Goal: Task Accomplishment & Management: Manage account settings

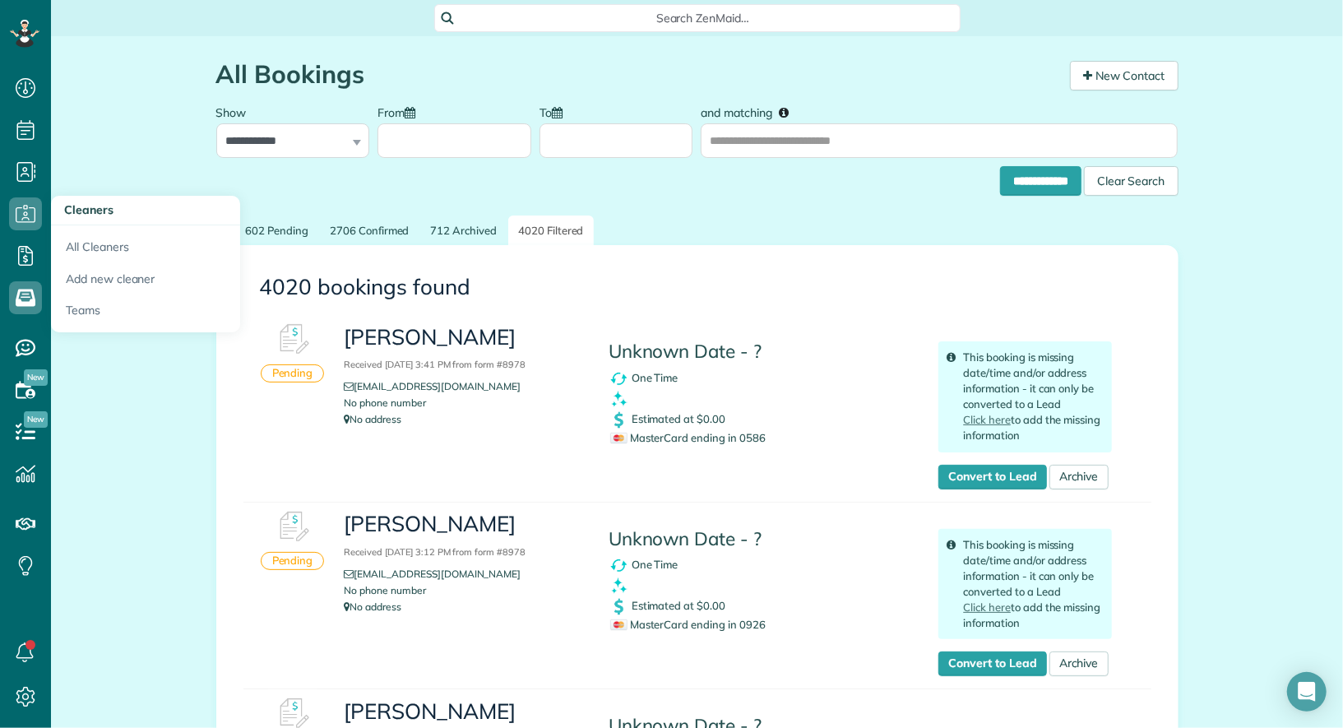
scroll to position [7, 7]
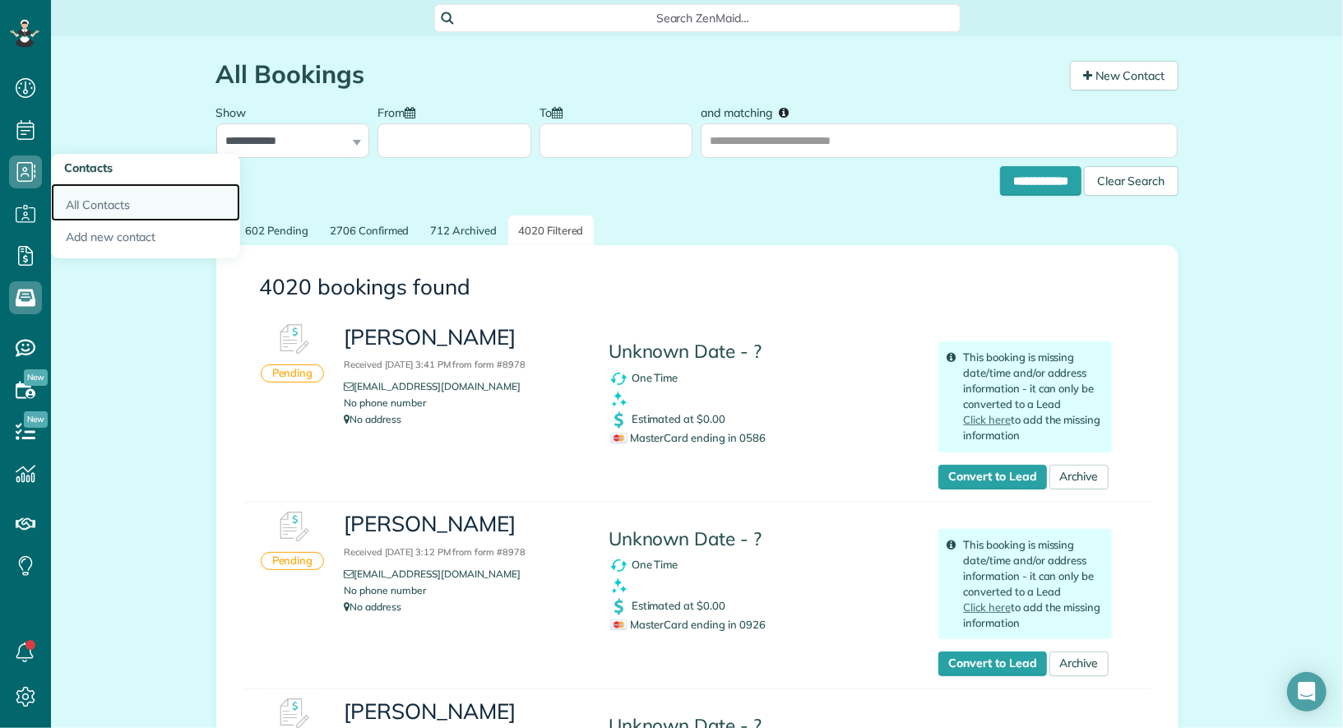
click at [93, 194] on link "All Contacts" at bounding box center [145, 202] width 189 height 38
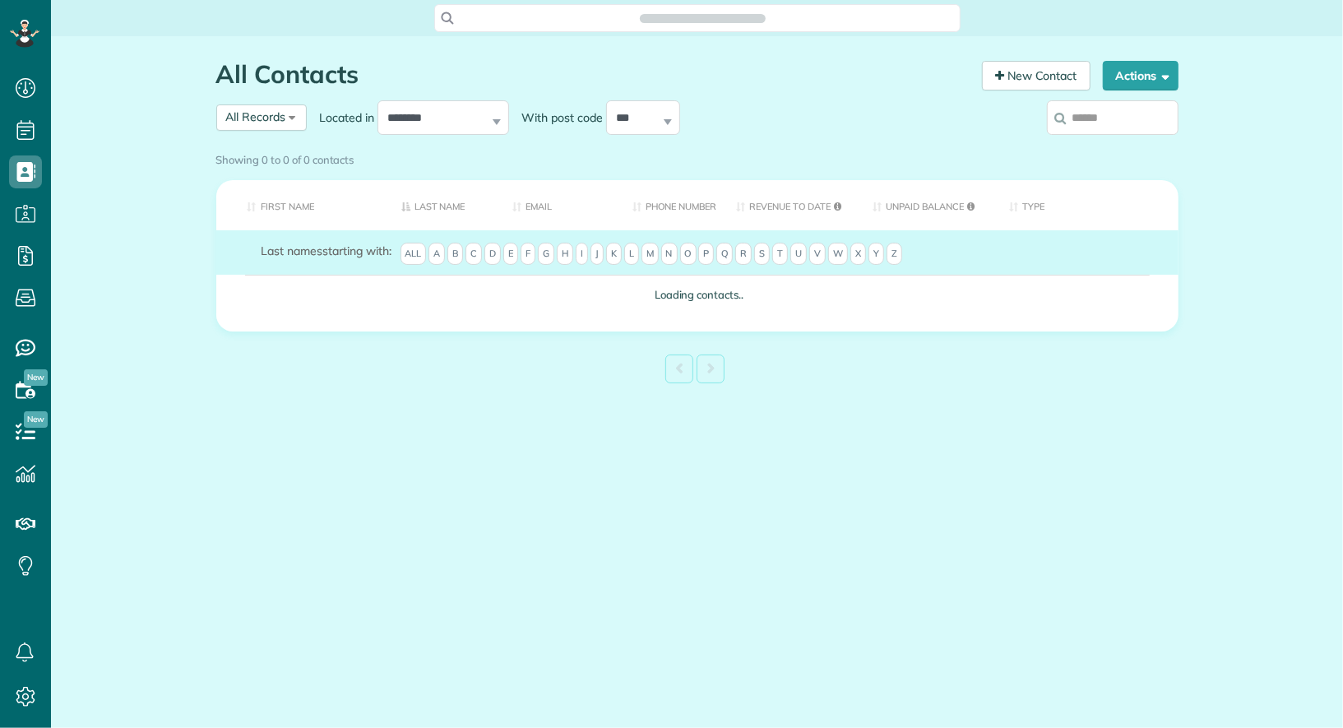
scroll to position [7, 7]
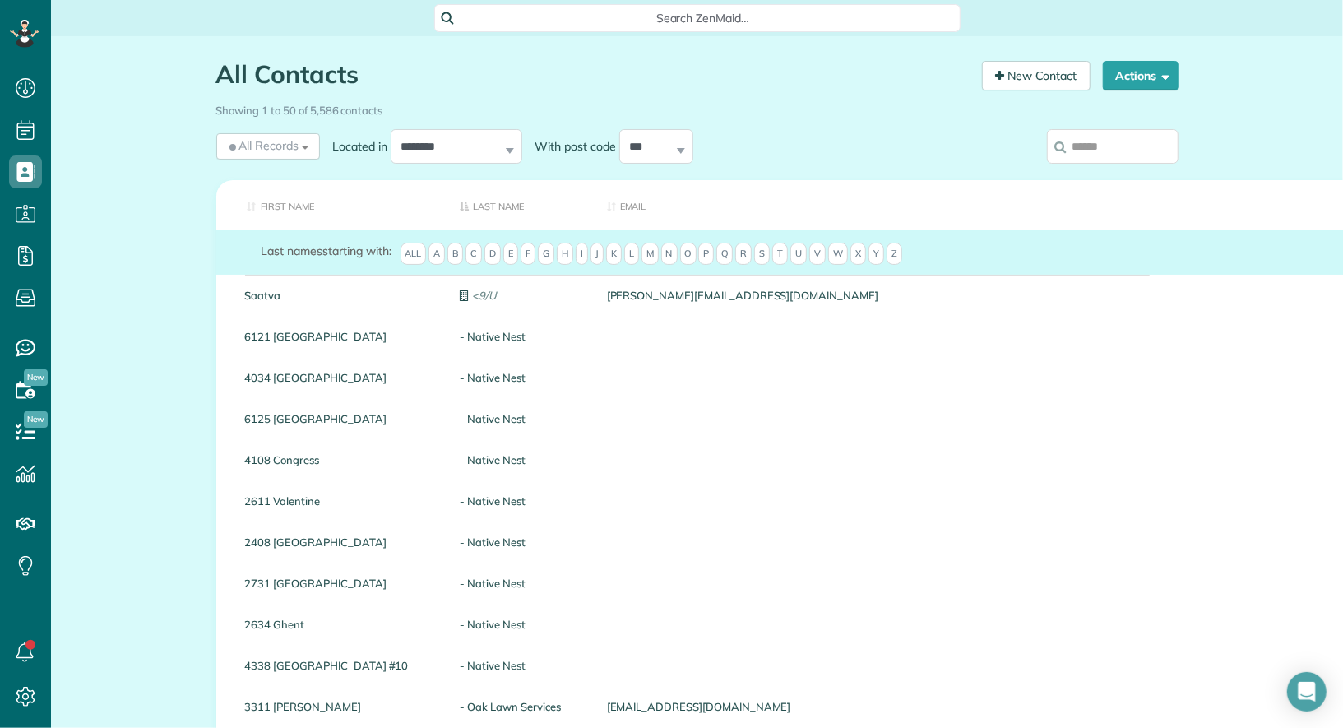
click at [1085, 149] on input "search" at bounding box center [1113, 146] width 132 height 35
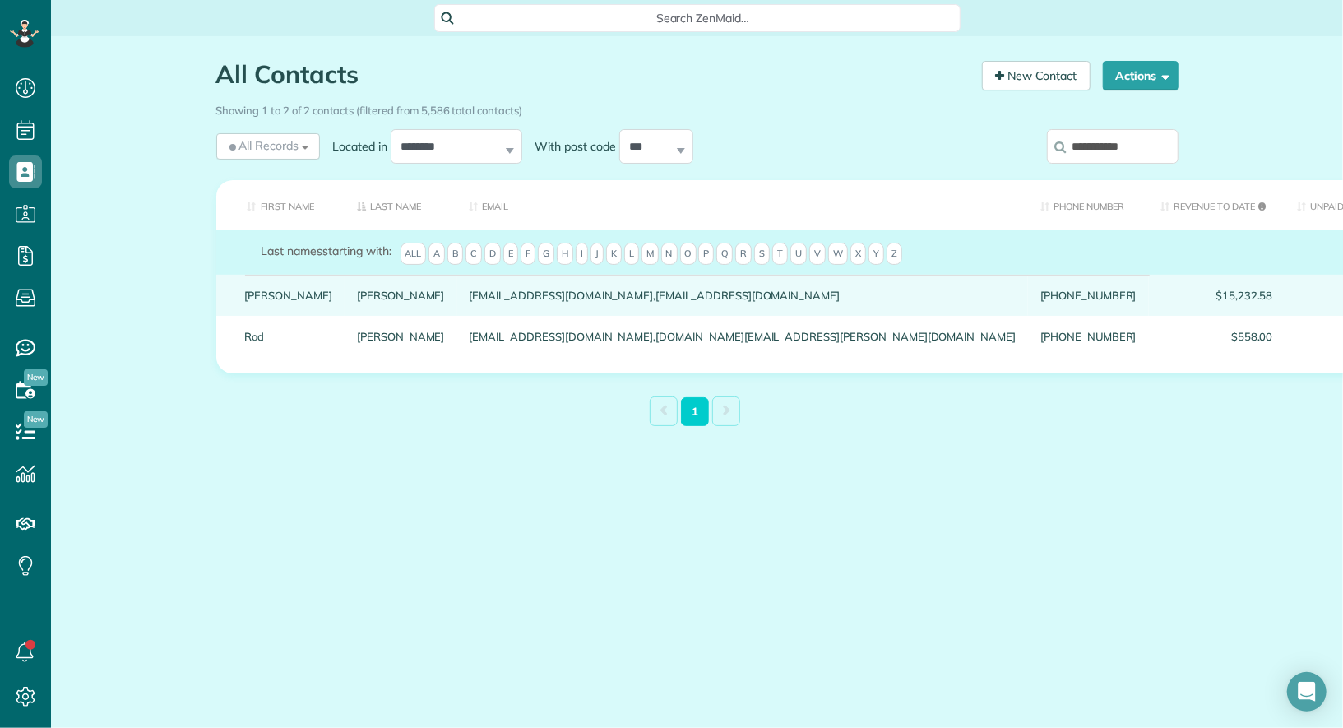
type input "**********"
click at [261, 301] on link "Corey" at bounding box center [289, 295] width 88 height 12
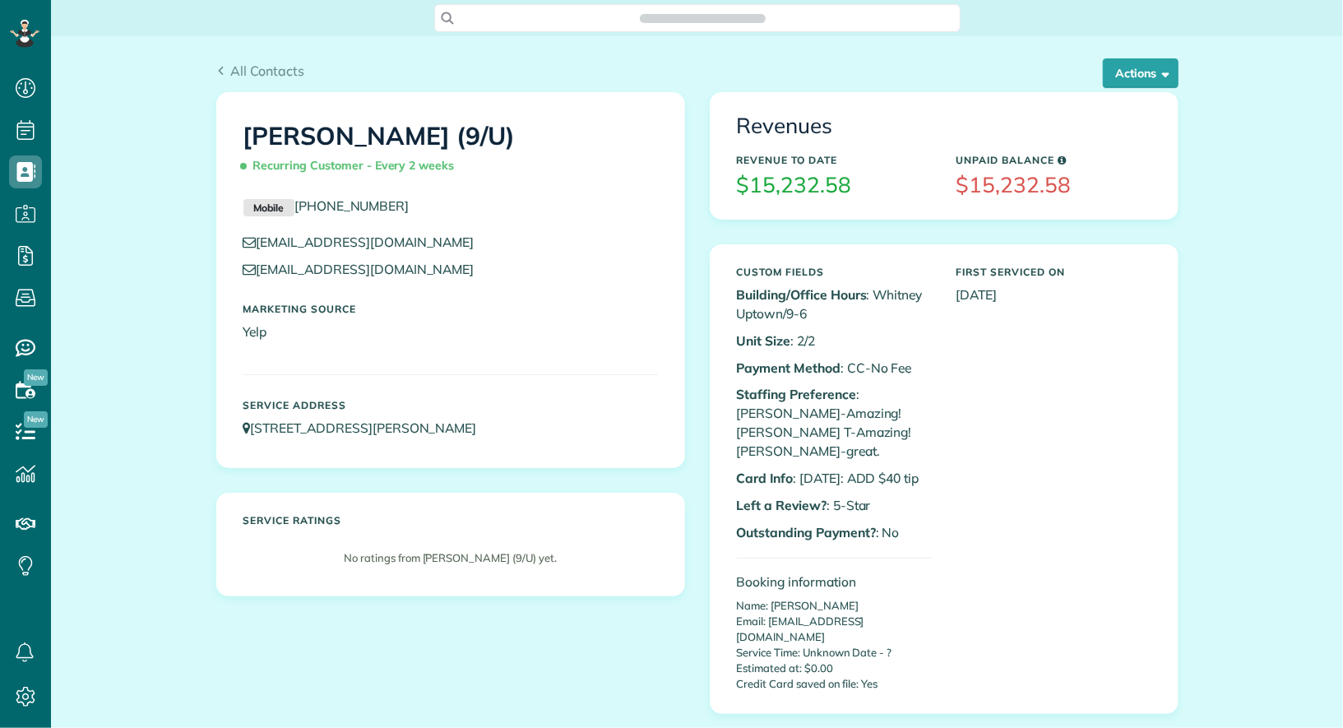
scroll to position [7, 7]
click at [1141, 83] on button "Actions" at bounding box center [1140, 73] width 76 height 30
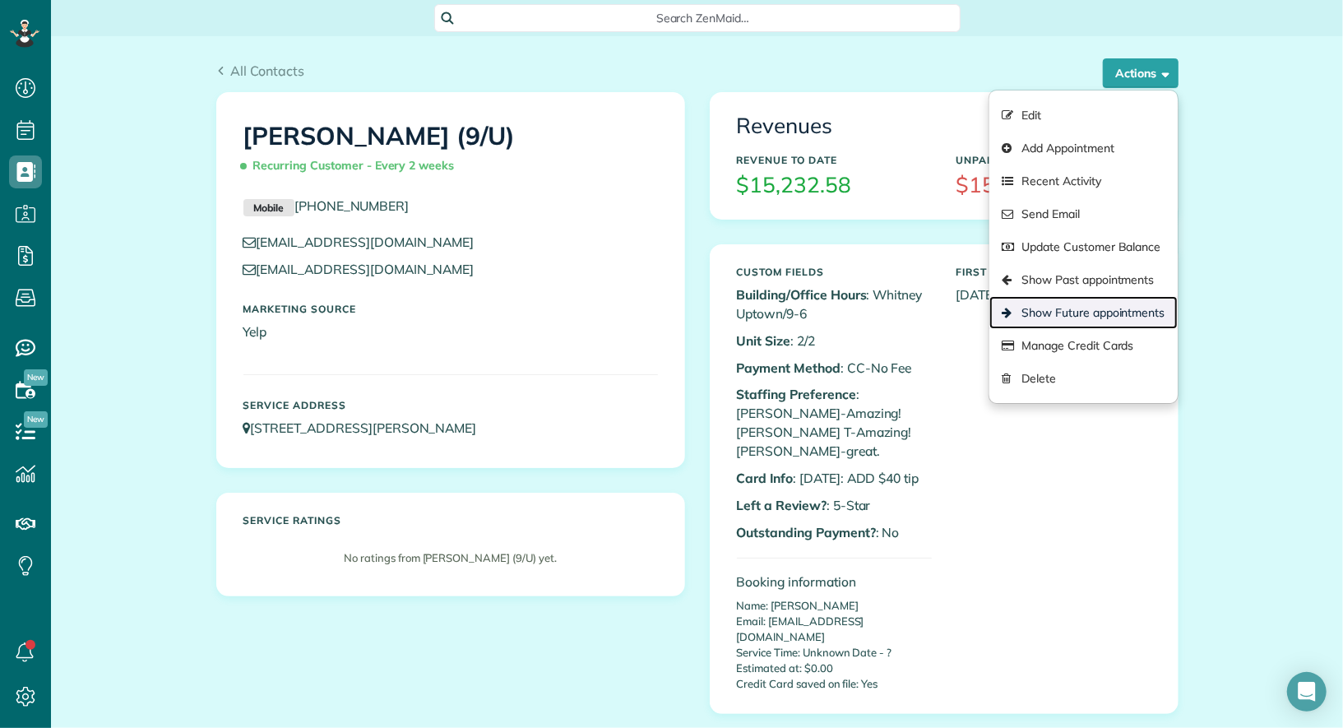
click at [1133, 299] on link "Show Future appointments" at bounding box center [1082, 312] width 187 height 33
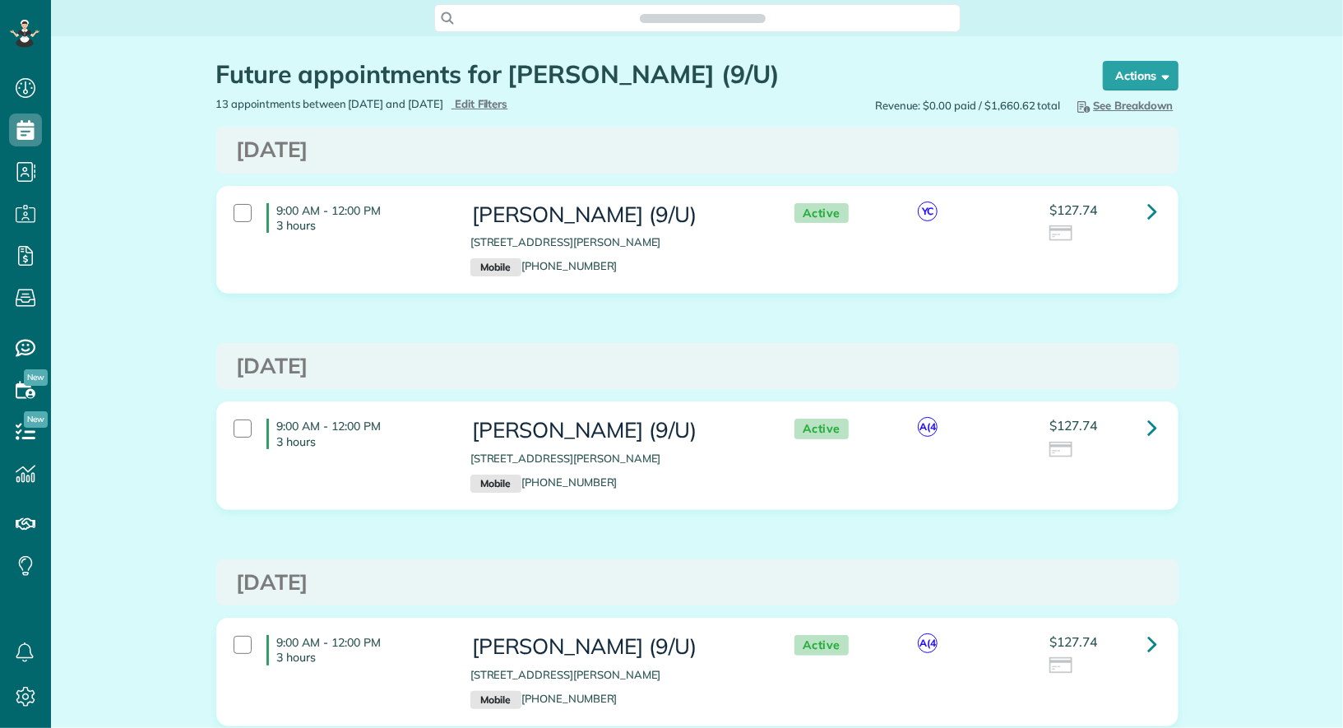
scroll to position [7, 7]
click at [236, 216] on div at bounding box center [242, 213] width 18 height 18
click at [1085, 69] on strong "Bulk Actions" at bounding box center [1118, 75] width 69 height 15
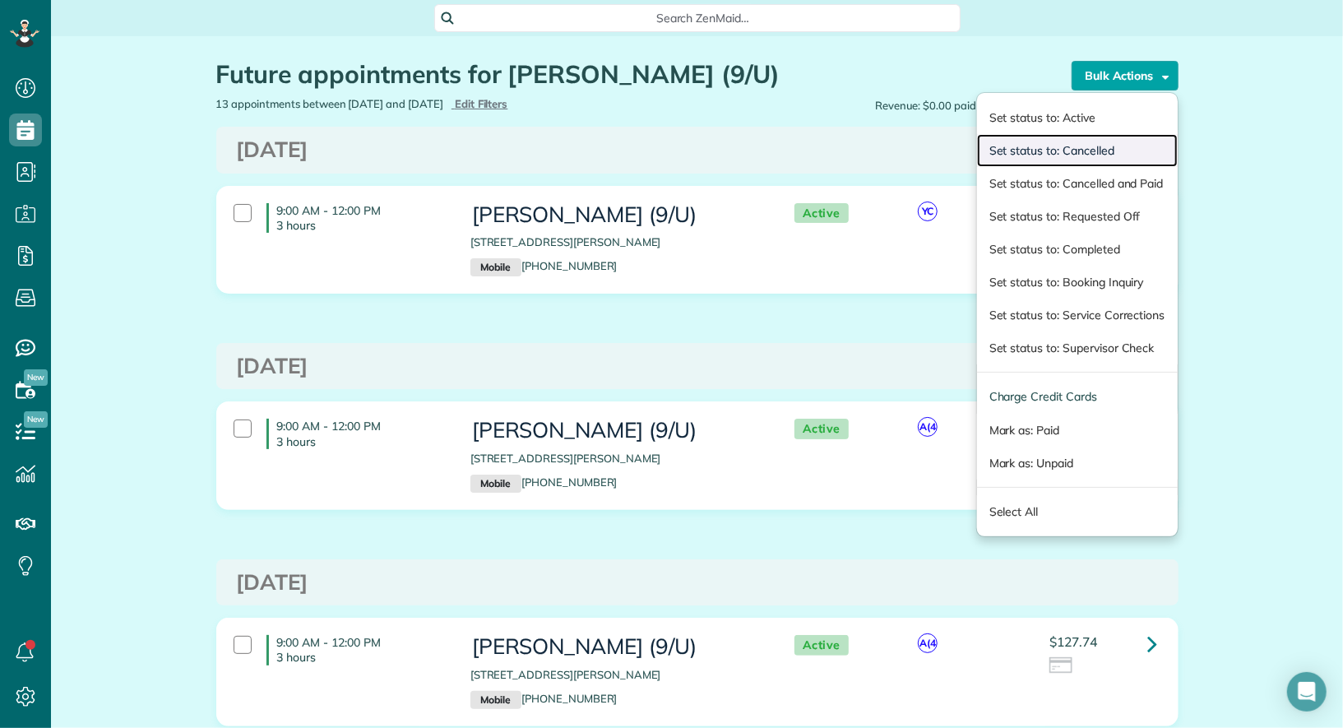
click at [1064, 146] on link "Set status to: Cancelled" at bounding box center [1077, 150] width 201 height 33
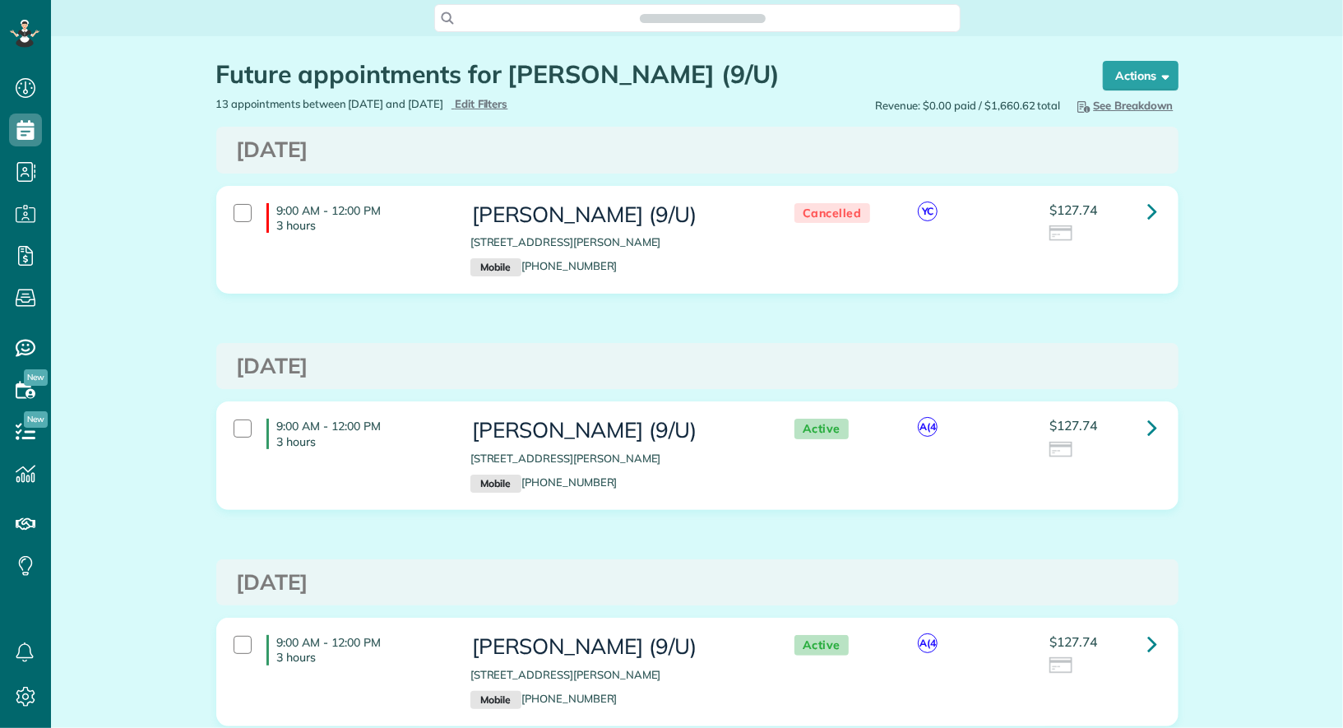
scroll to position [7, 7]
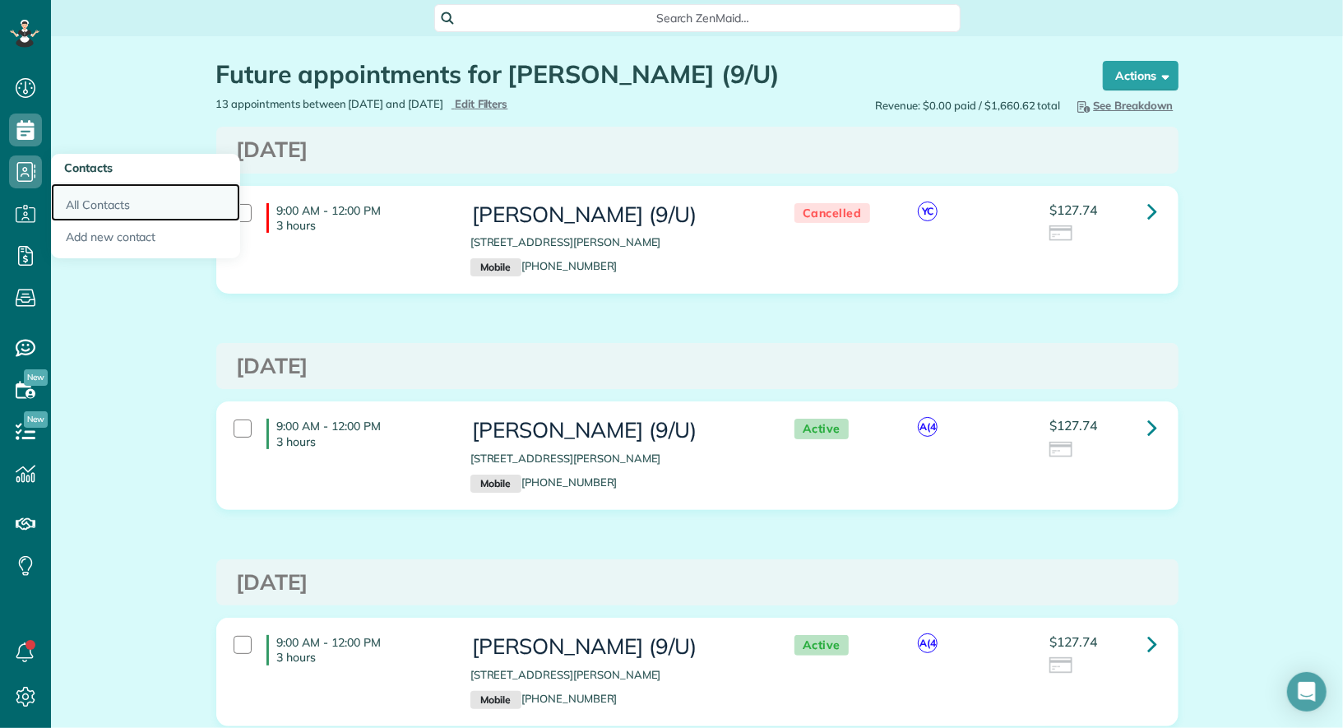
click at [74, 201] on link "All Contacts" at bounding box center [145, 202] width 189 height 38
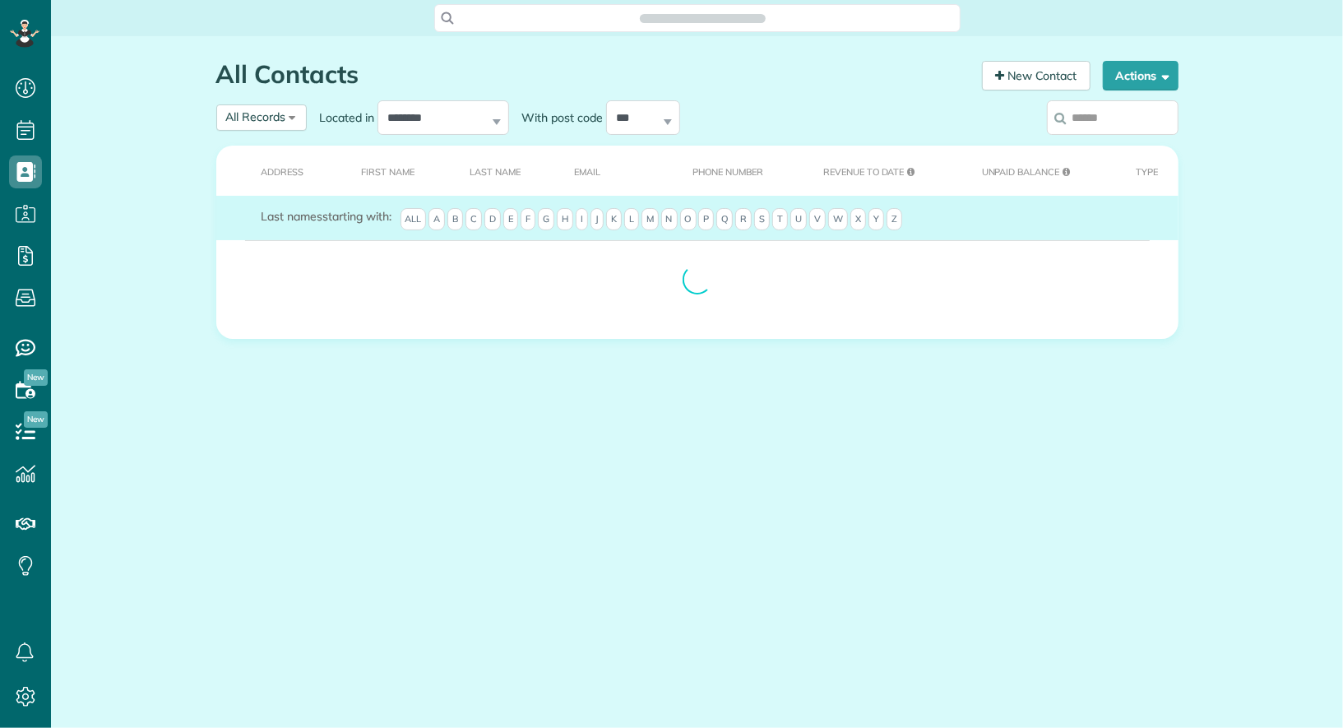
scroll to position [7, 7]
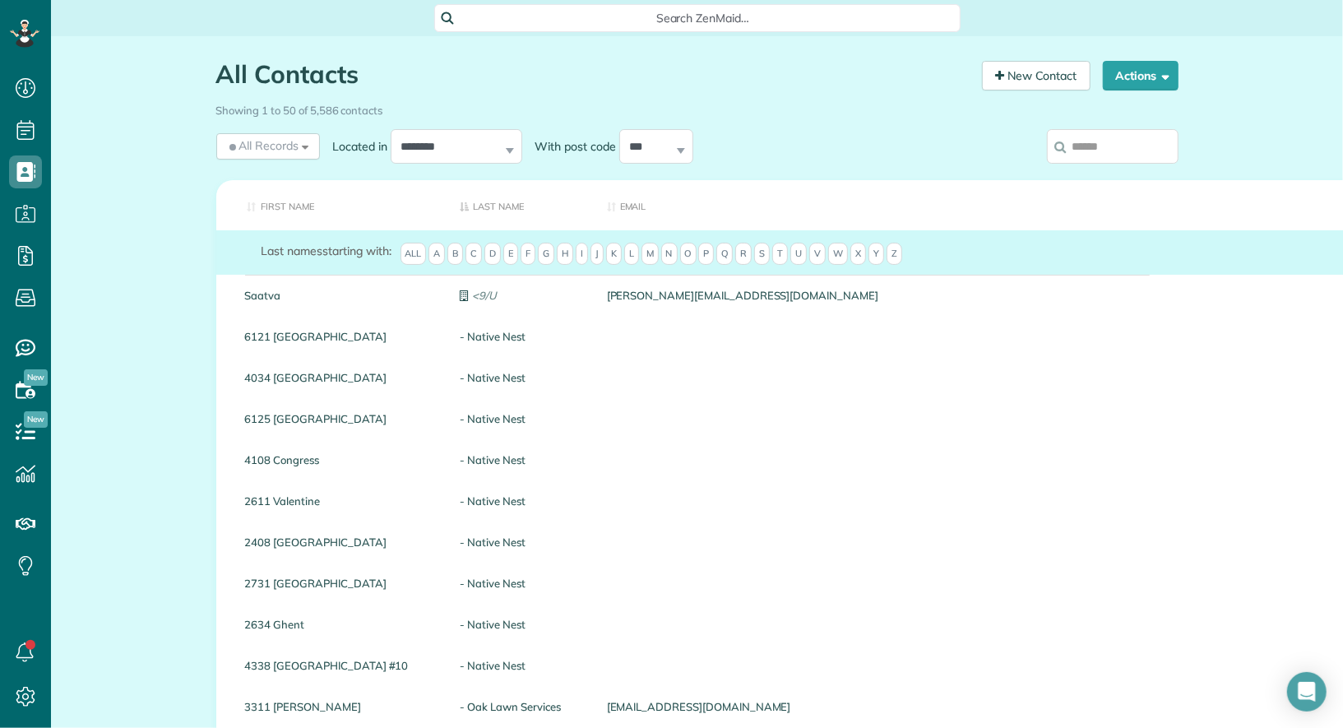
click at [1121, 155] on input "search" at bounding box center [1113, 146] width 132 height 35
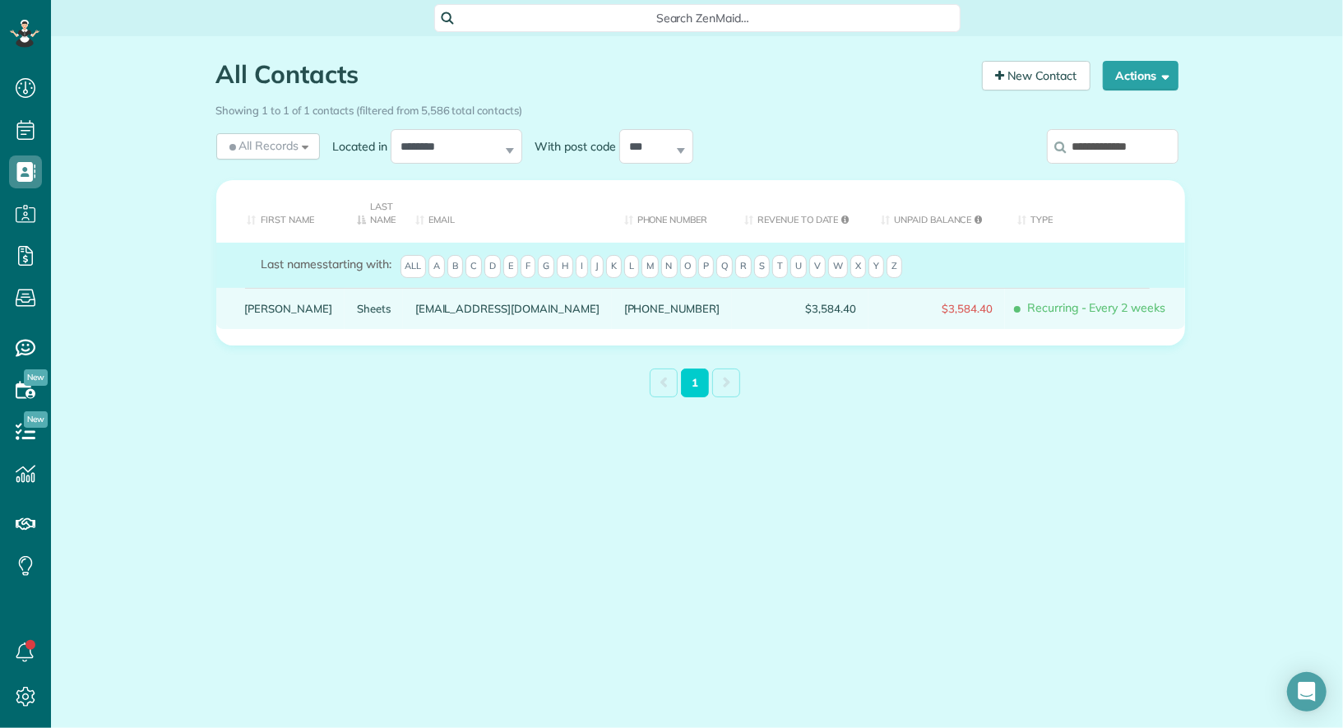
type input "**********"
click at [256, 305] on link "Conner" at bounding box center [289, 309] width 88 height 12
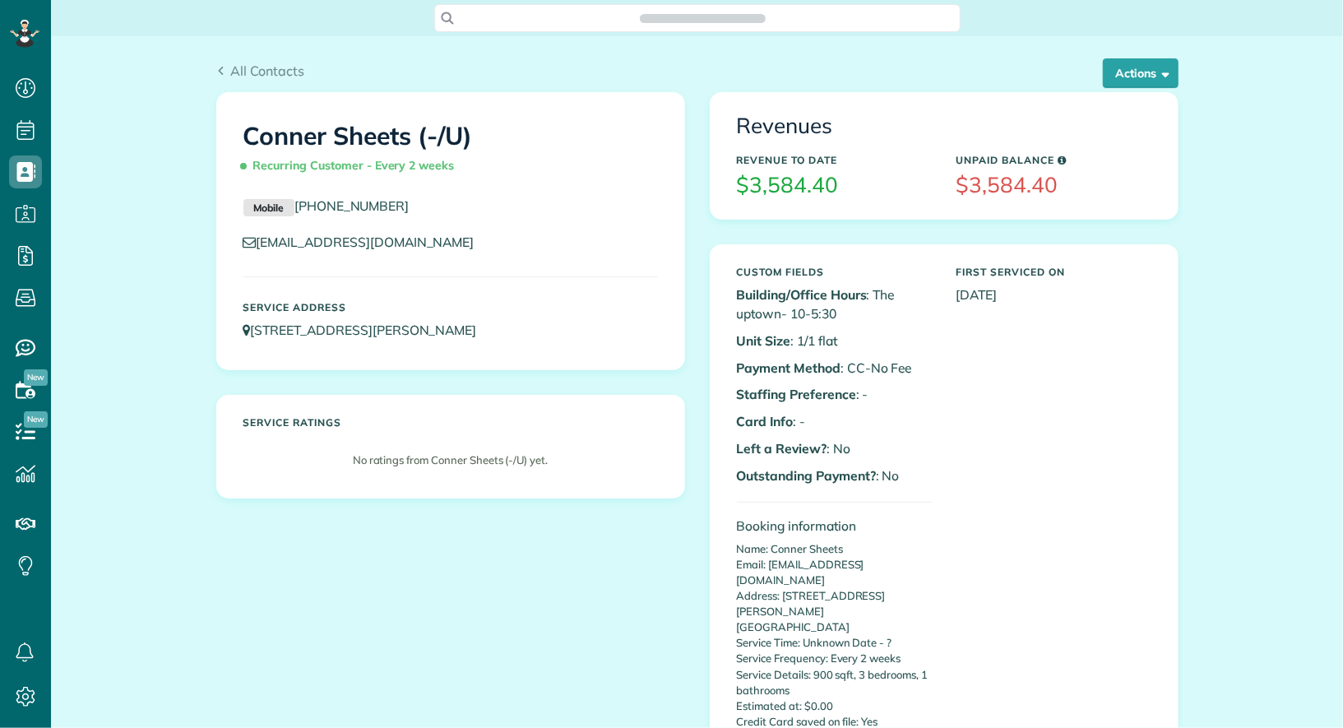
scroll to position [7, 7]
click at [1147, 70] on button "Actions" at bounding box center [1140, 73] width 76 height 30
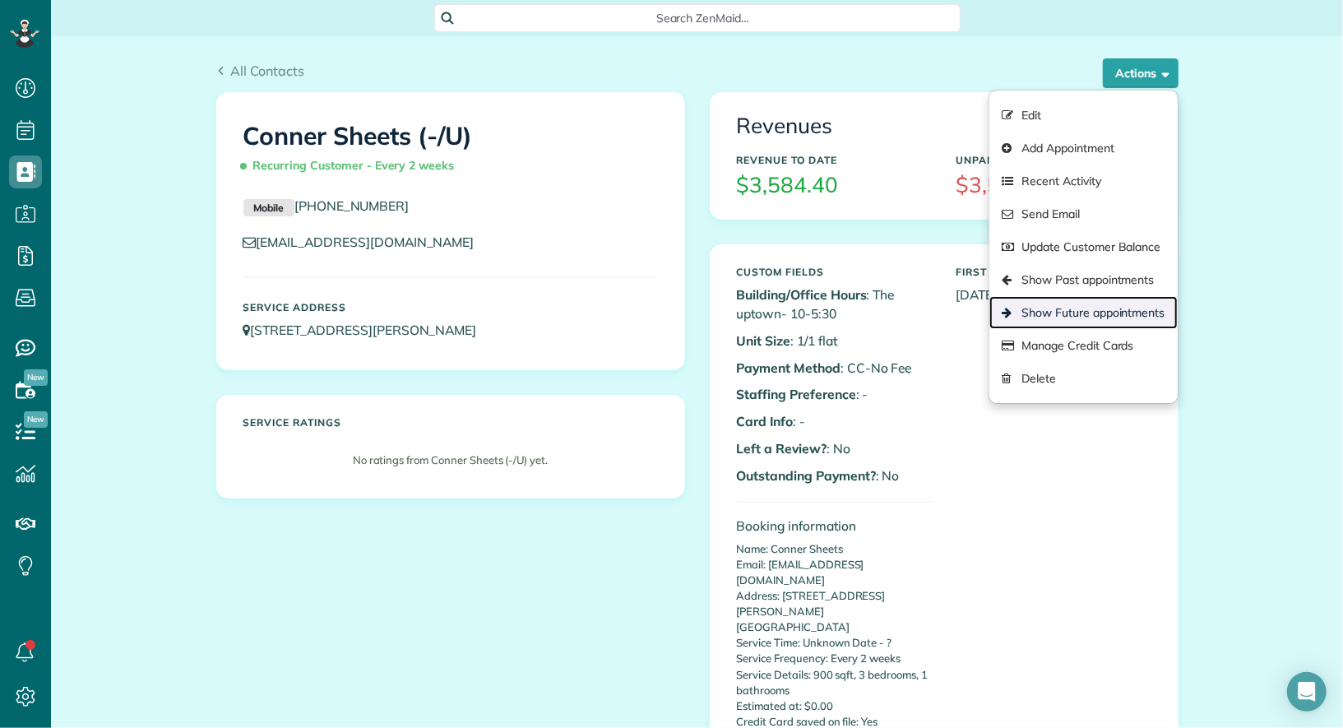
click at [1116, 303] on link "Show Future appointments" at bounding box center [1082, 312] width 187 height 33
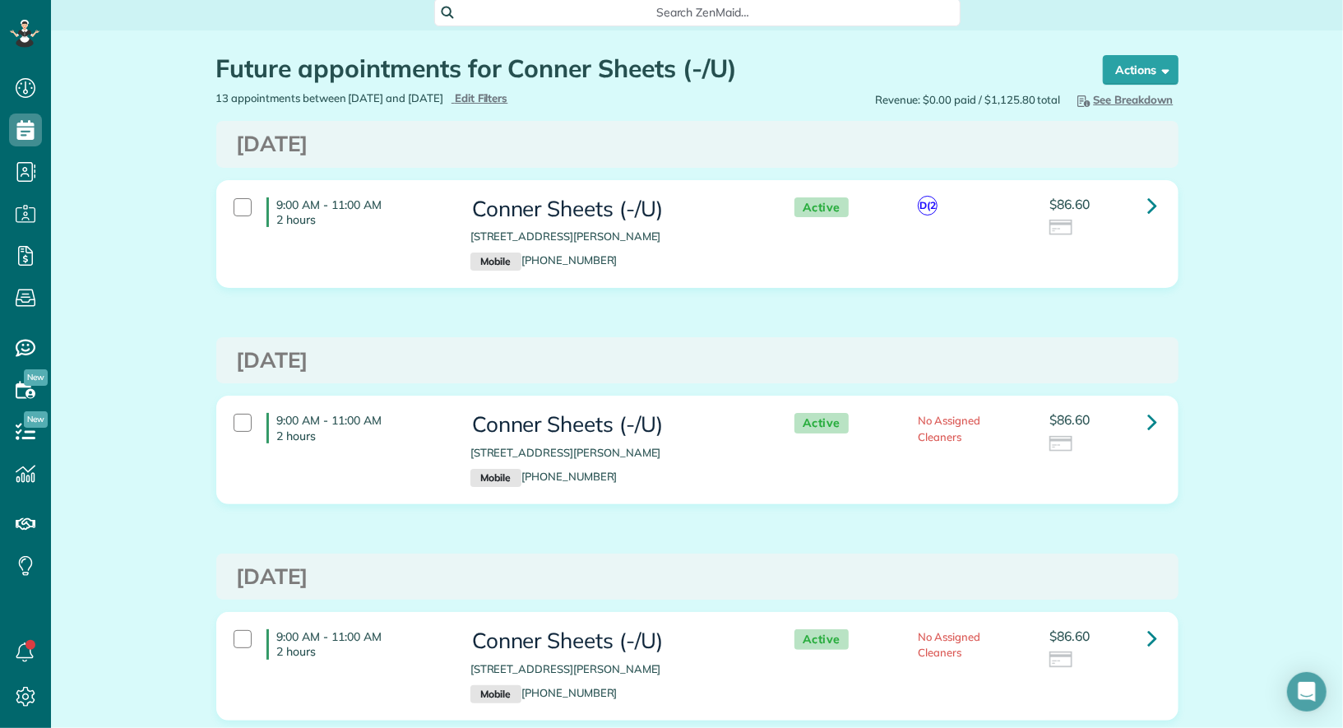
scroll to position [12, 0]
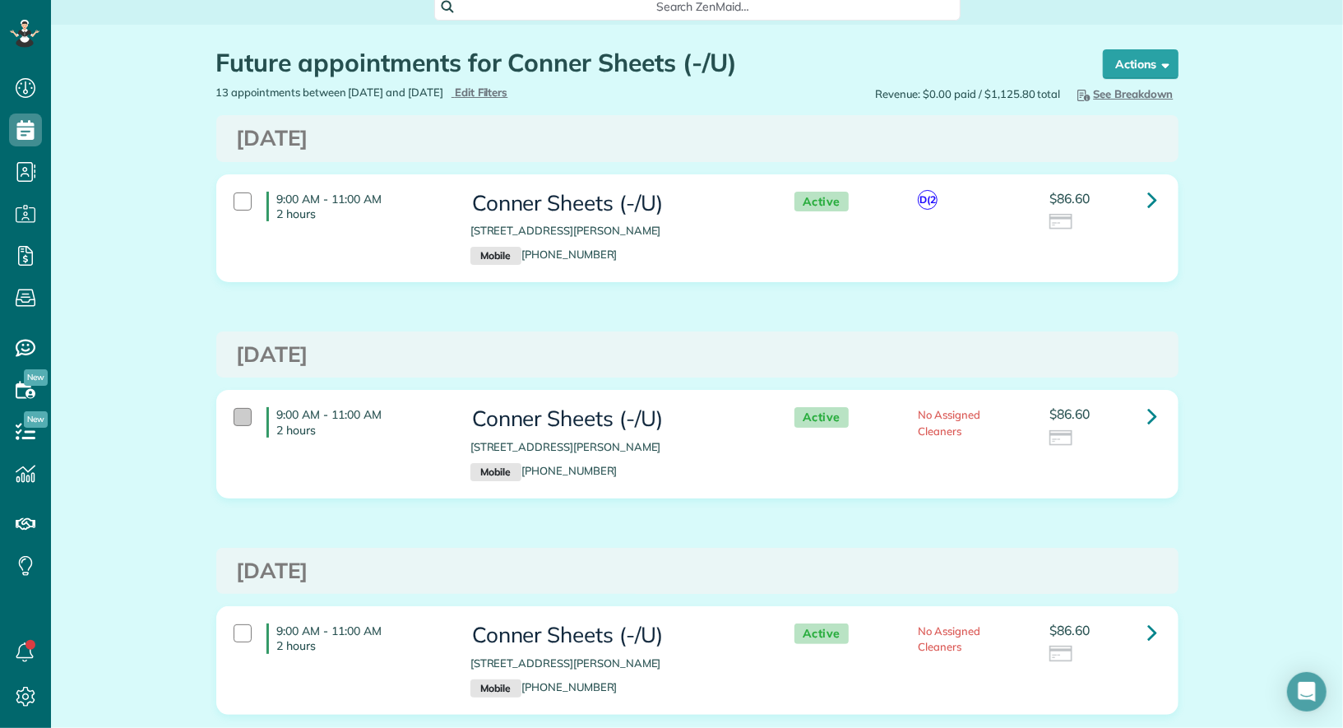
click at [236, 416] on div at bounding box center [242, 417] width 18 height 18
click at [237, 195] on div at bounding box center [242, 201] width 18 height 18
click at [1102, 61] on strong "Bulk Actions" at bounding box center [1118, 64] width 69 height 15
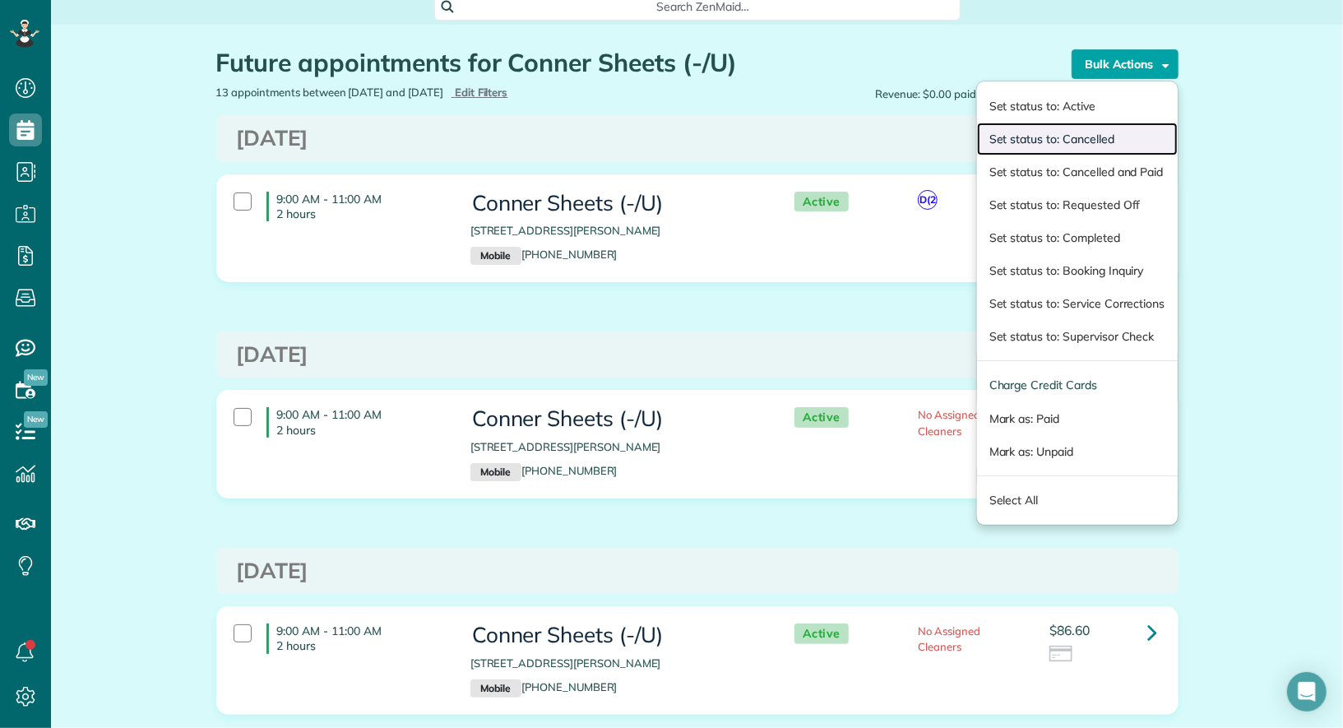
click at [1093, 142] on link "Set status to: Cancelled" at bounding box center [1077, 138] width 201 height 33
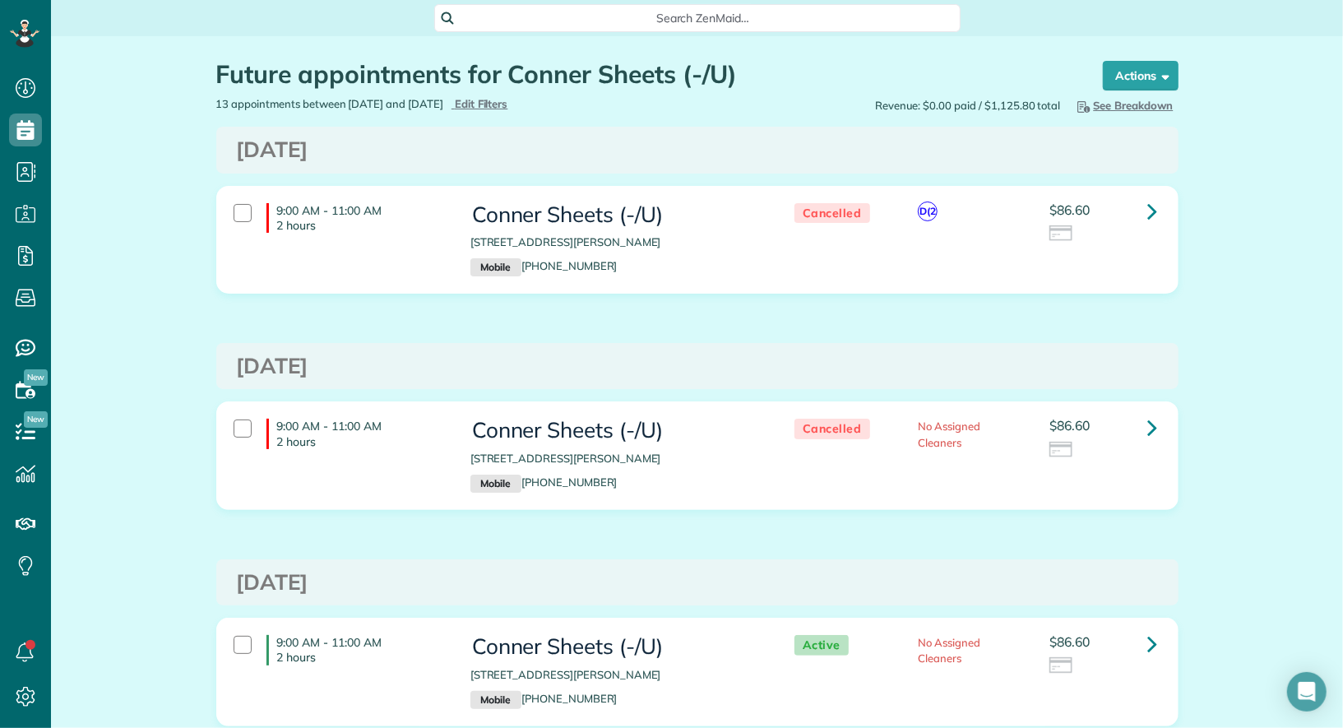
scroll to position [7, 7]
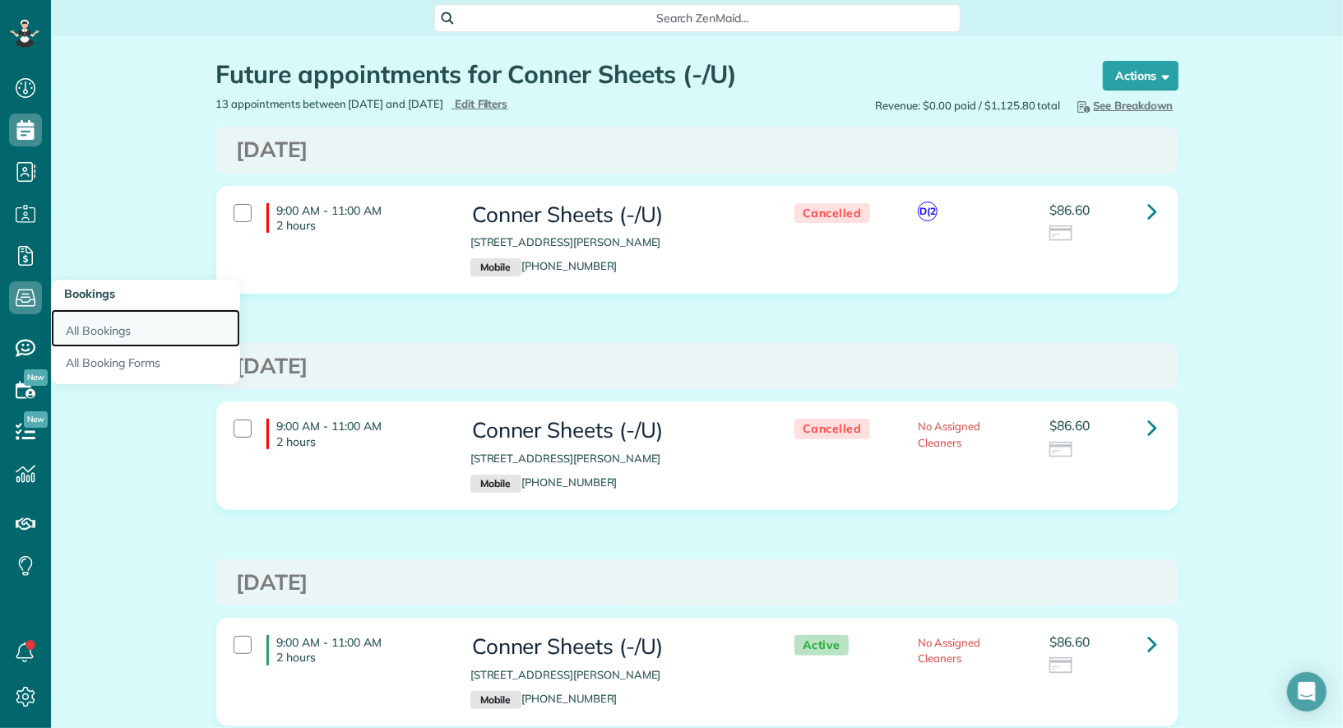
click at [81, 321] on link "All Bookings" at bounding box center [145, 328] width 189 height 38
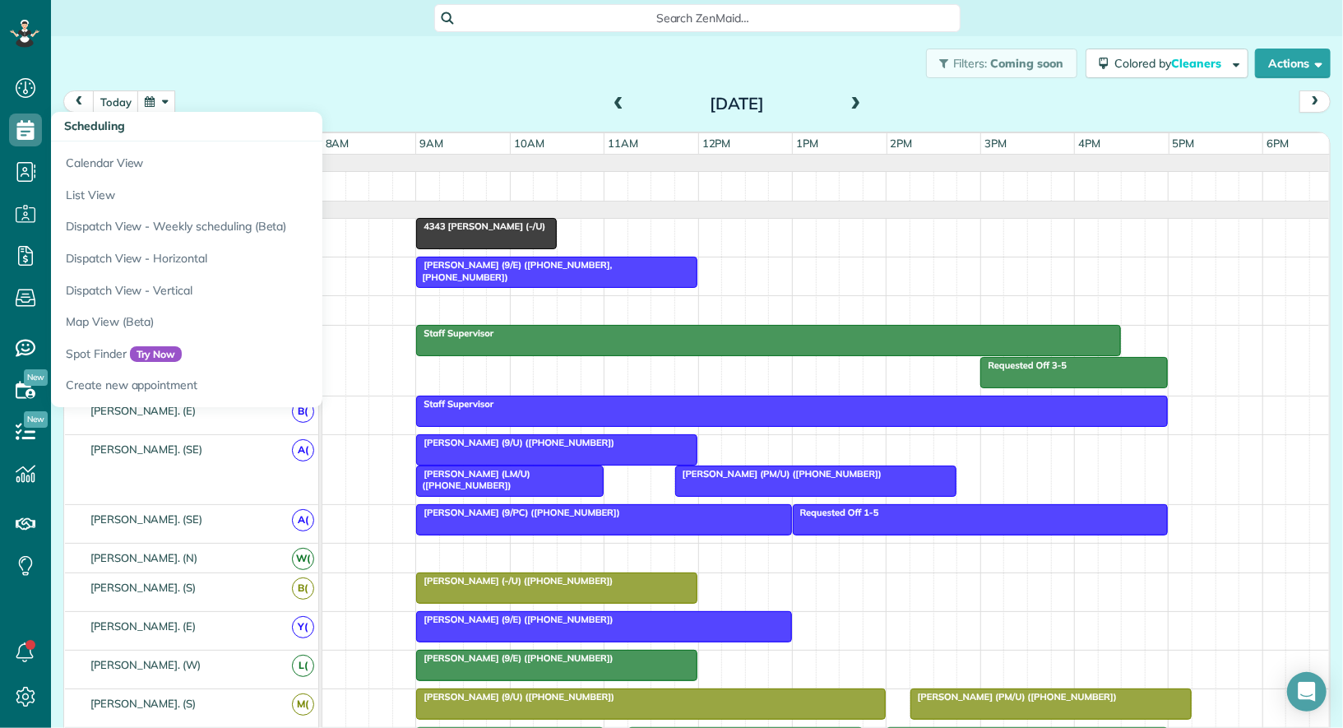
scroll to position [898, 0]
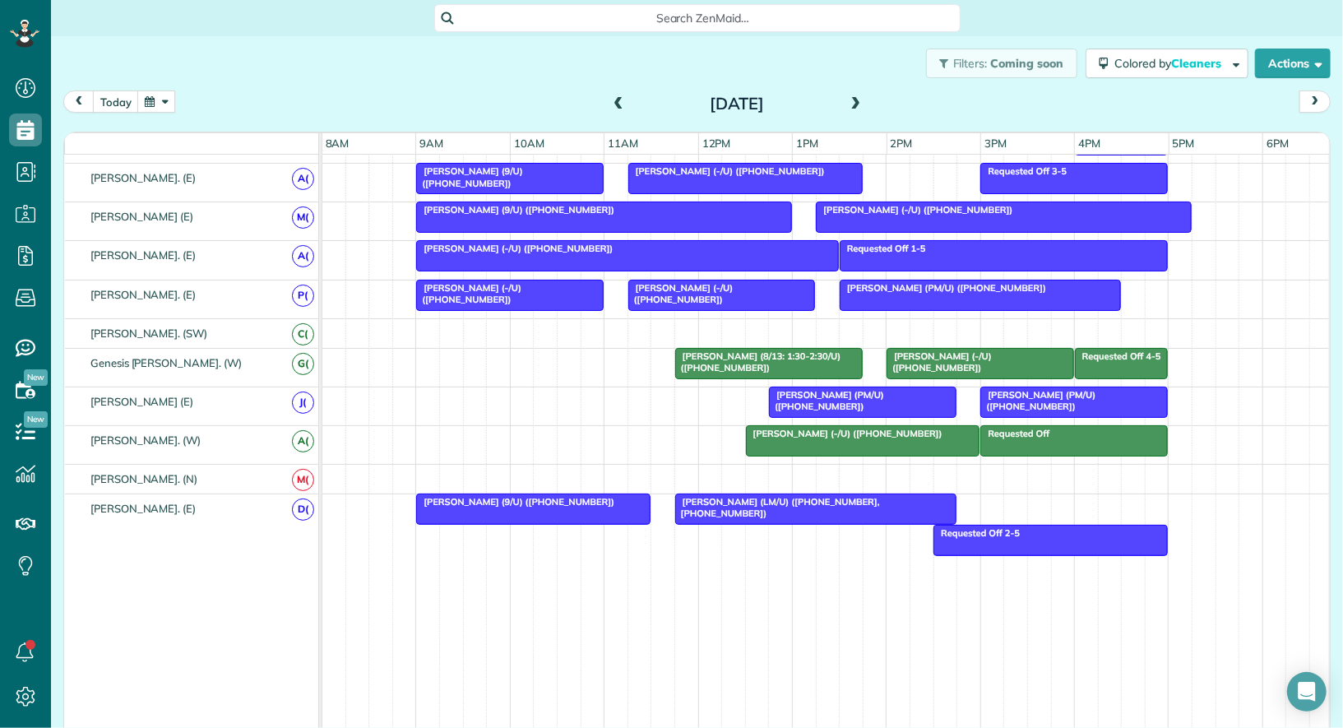
click at [158, 98] on button "button" at bounding box center [156, 101] width 38 height 22
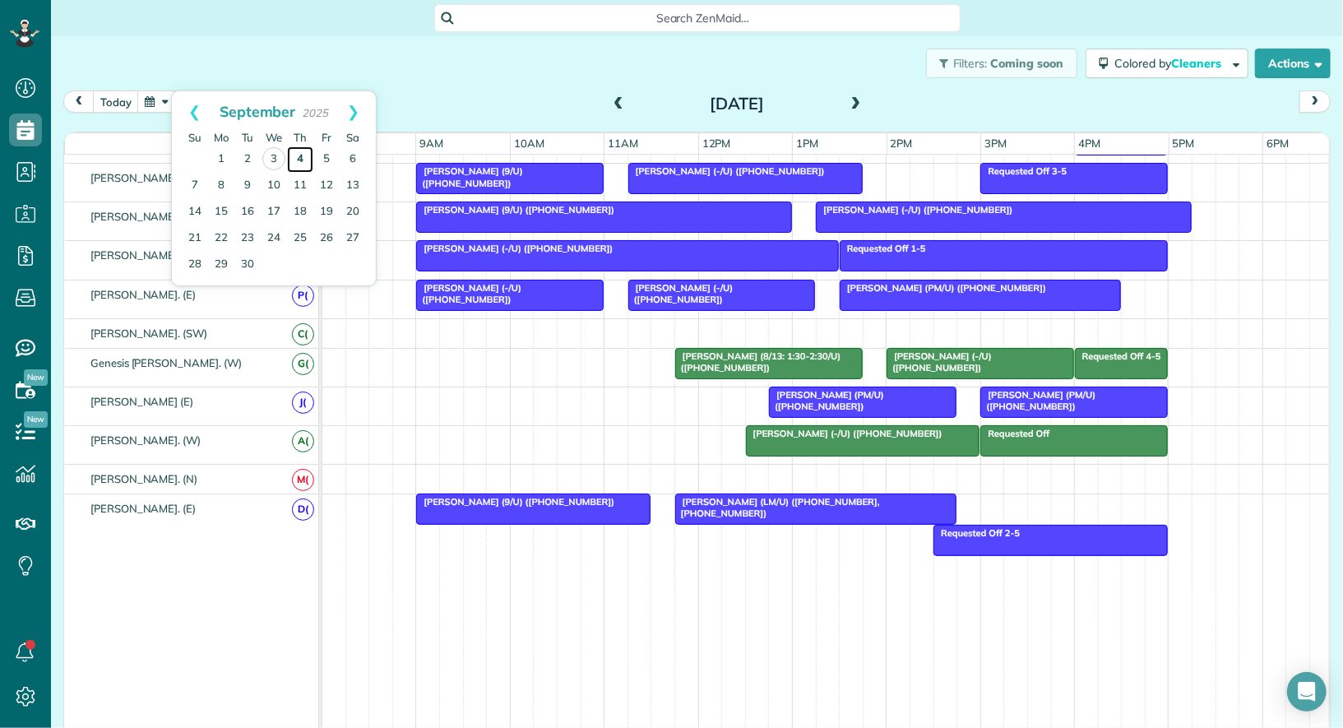
click at [299, 155] on link "4" at bounding box center [300, 159] width 26 height 26
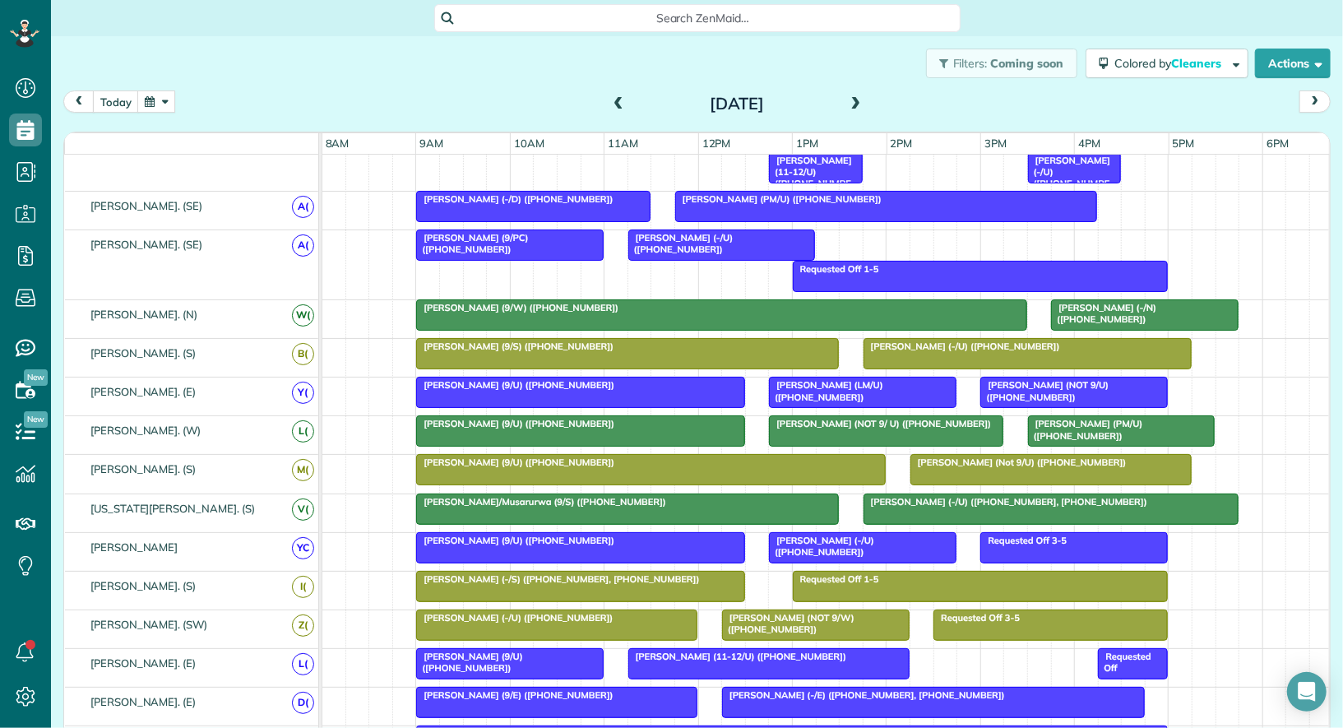
scroll to position [0, 0]
